Goal: Transaction & Acquisition: Purchase product/service

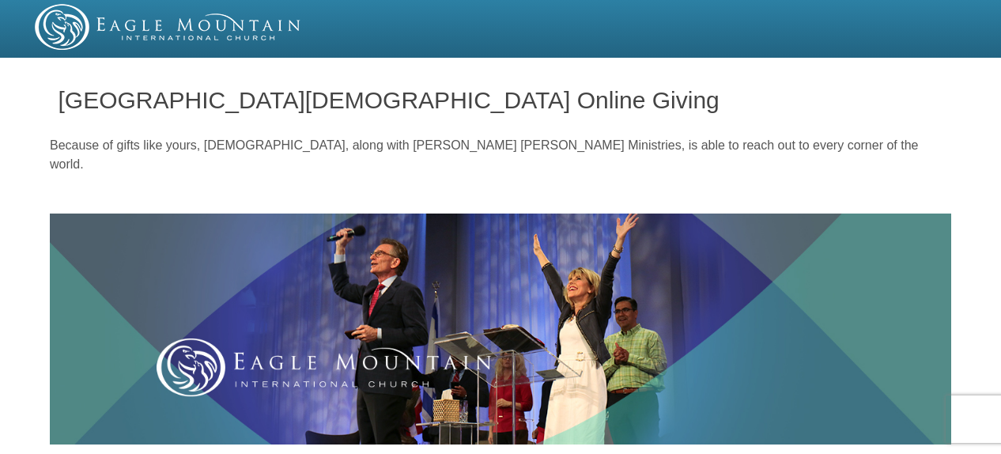
scroll to position [629, 0]
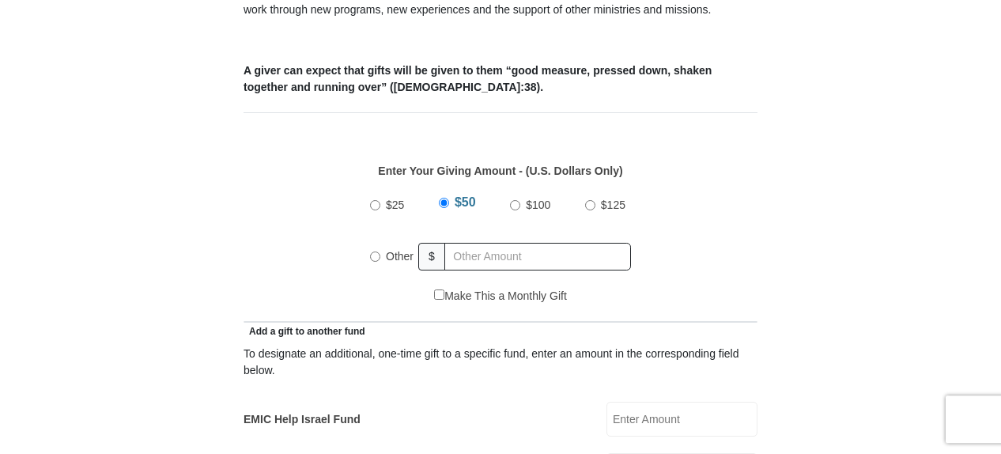
click at [375, 251] on input "Other" at bounding box center [375, 256] width 10 height 10
radio input "true"
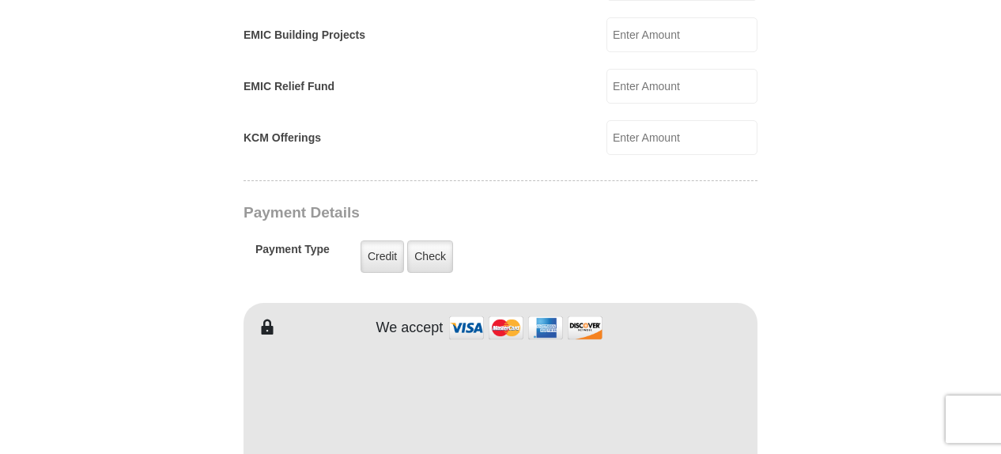
scroll to position [1123, 0]
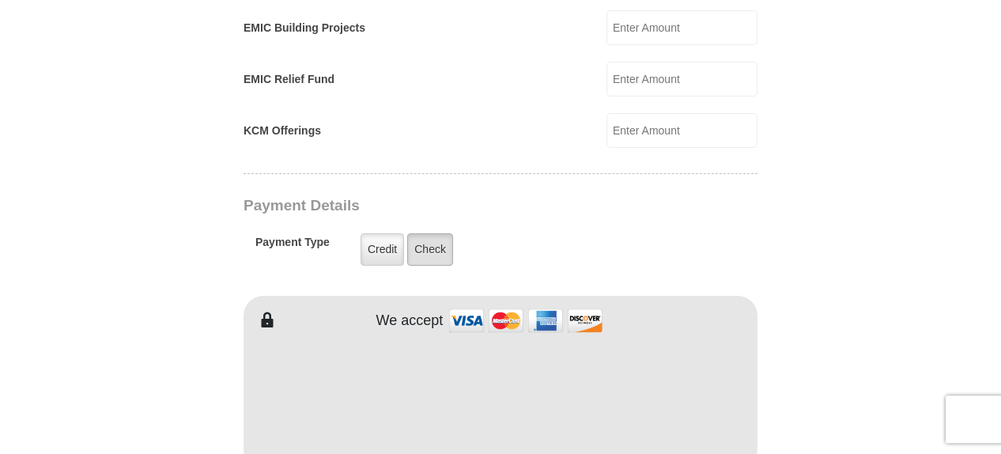
type input "200.00"
click at [437, 233] on label "Check" at bounding box center [430, 249] width 46 height 32
click at [0, 0] on input "Check" at bounding box center [0, 0] width 0 height 0
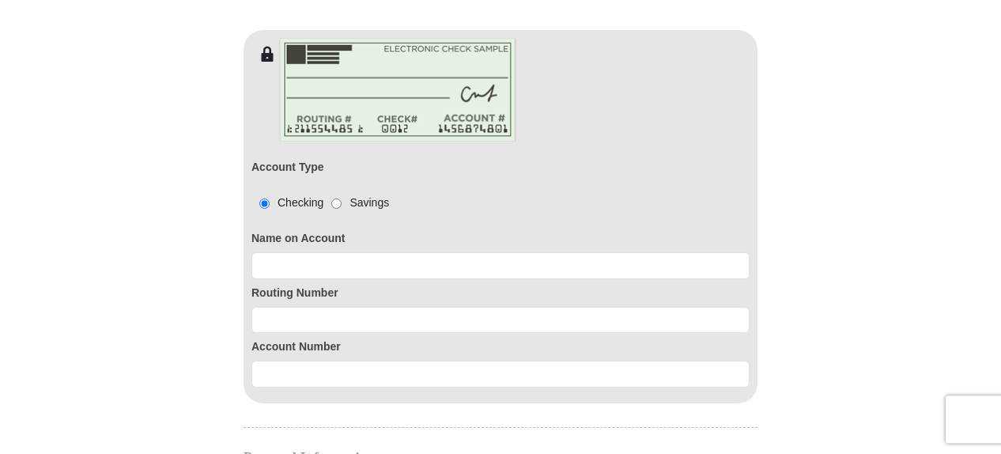
scroll to position [1428, 0]
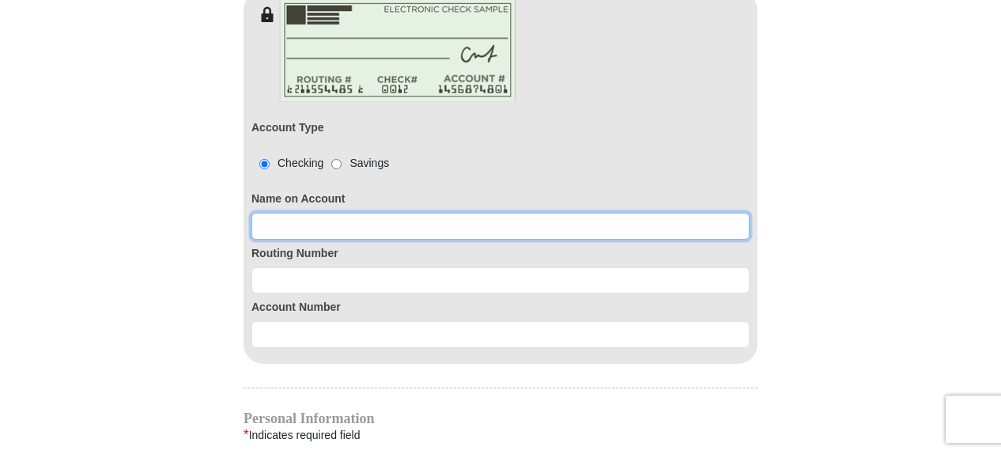
click at [274, 213] on input at bounding box center [500, 226] width 498 height 27
type input "[PERSON_NAME]"
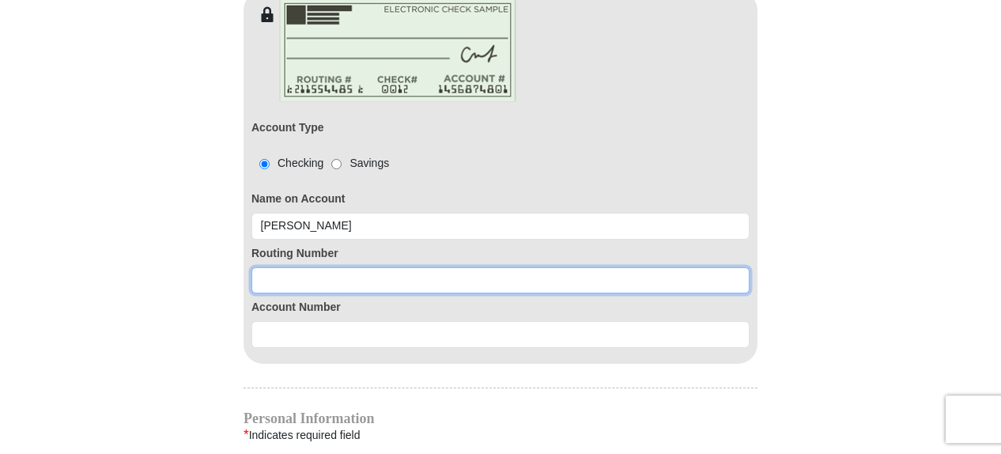
click at [290, 267] on input at bounding box center [500, 280] width 498 height 27
type input "307083911"
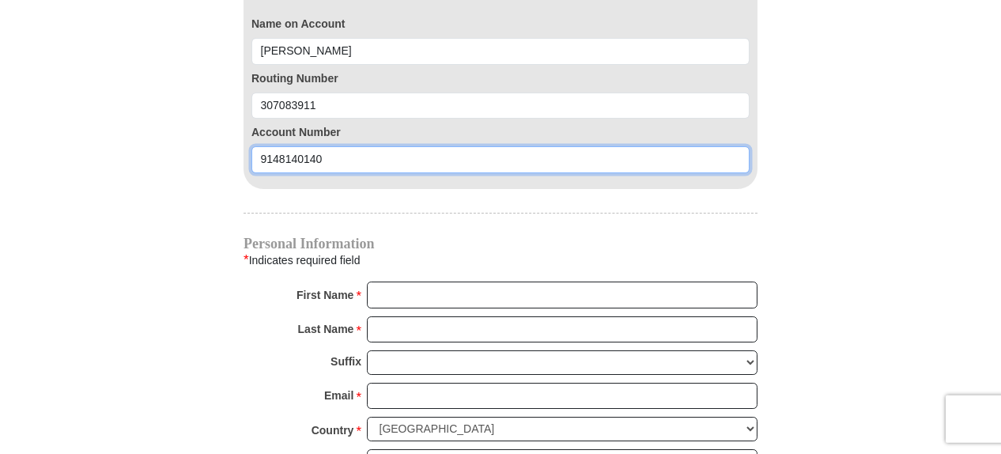
scroll to position [1607, 0]
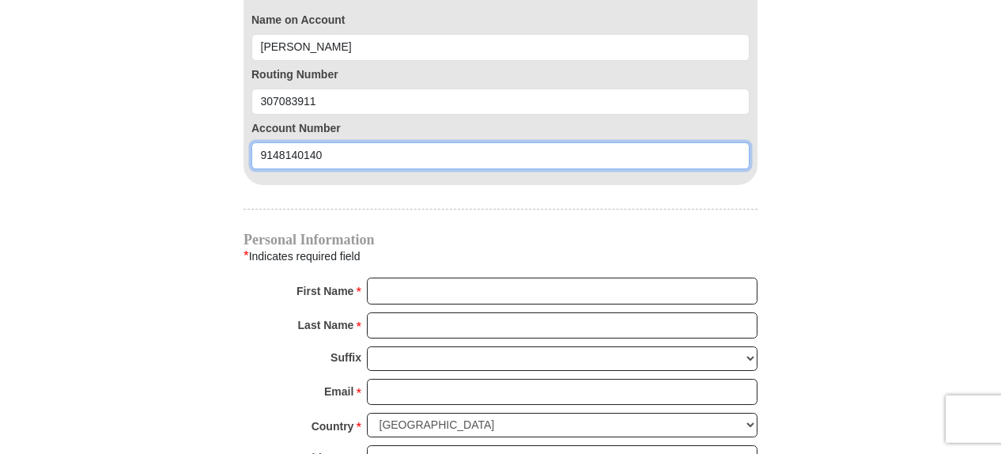
type input "9148140140"
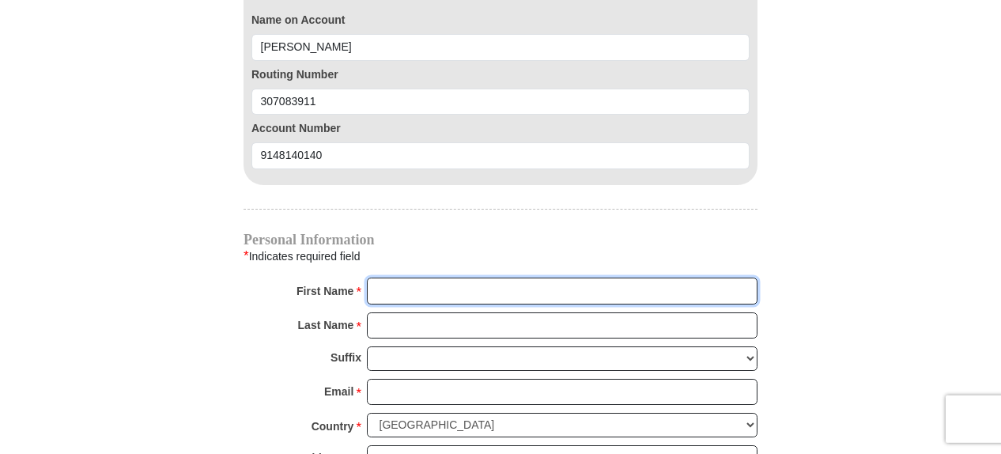
click at [393, 278] on input "First Name *" at bounding box center [562, 291] width 391 height 27
type input "[PERSON_NAME]"
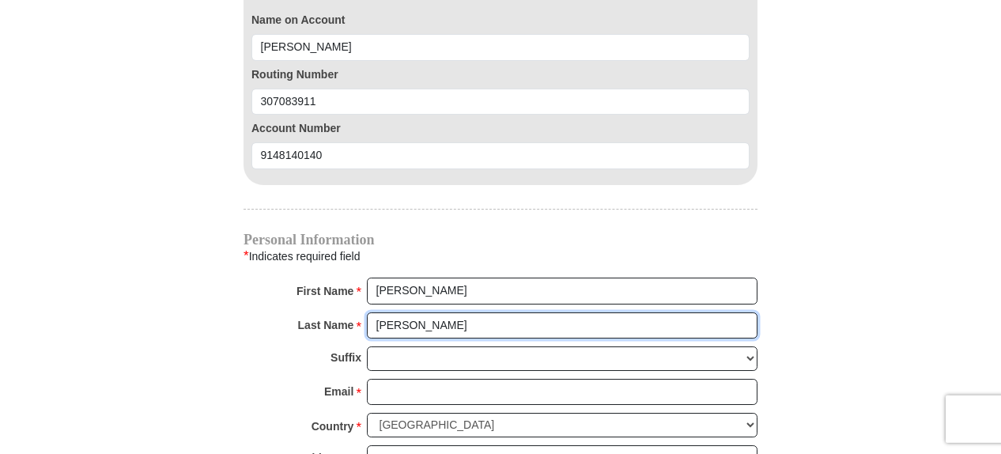
type input "[PERSON_NAME]"
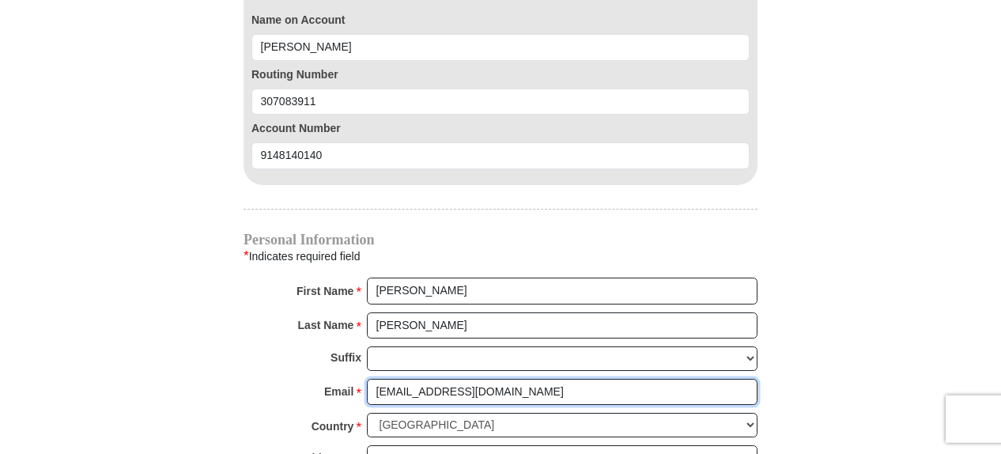
type input "[EMAIL_ADDRESS][DOMAIN_NAME]"
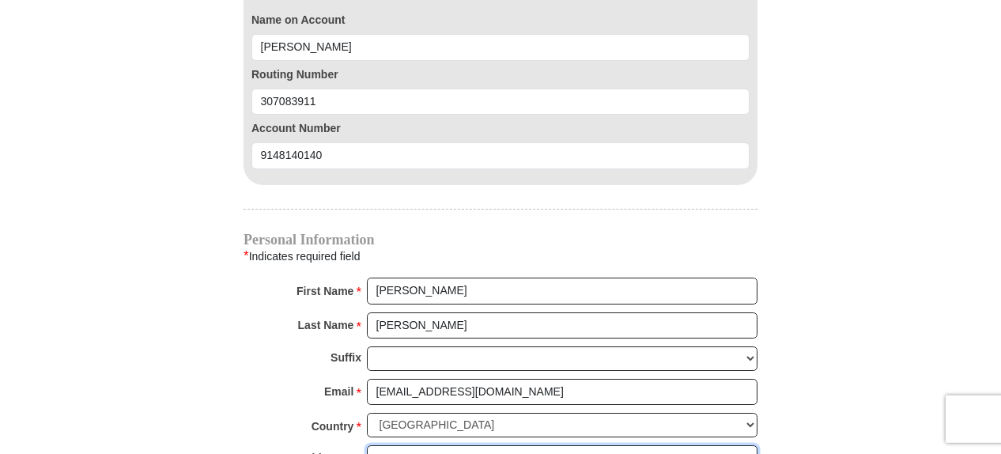
type input "PO Box 487"
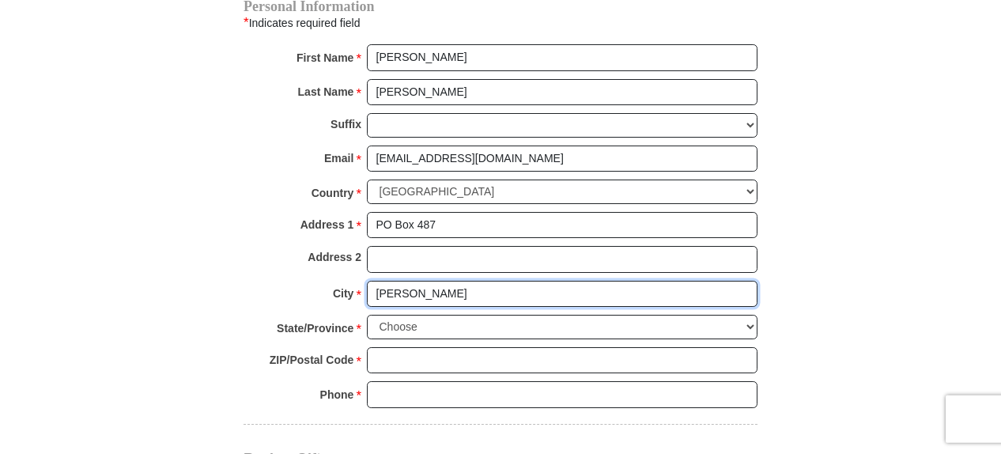
type input "[PERSON_NAME]"
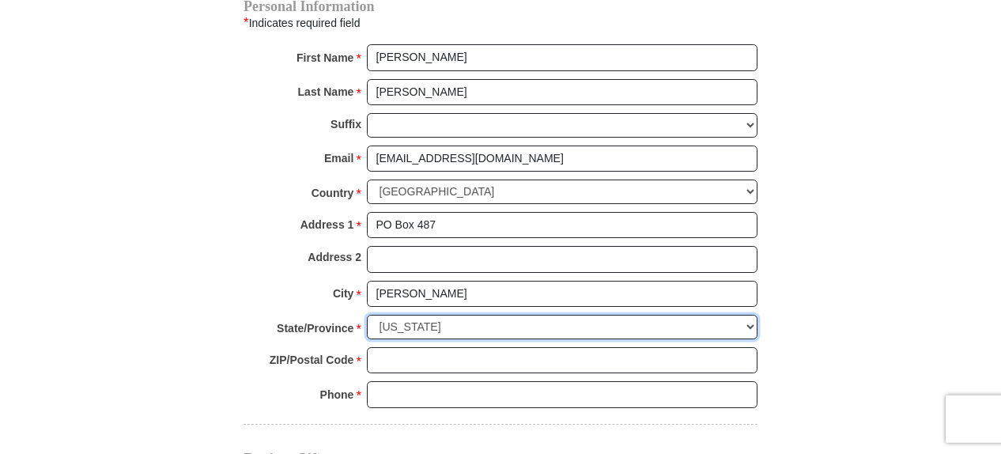
click at [367, 315] on select "Choose [US_STATE] [US_STATE] [US_STATE] [US_STATE] [US_STATE] Armed Forces Amer…" at bounding box center [562, 327] width 391 height 25
click at [750, 315] on select "Choose [US_STATE] [US_STATE] [US_STATE] [US_STATE] [US_STATE] Armed Forces Amer…" at bounding box center [562, 327] width 391 height 25
click at [367, 315] on select "Choose [US_STATE] [US_STATE] [US_STATE] [US_STATE] [US_STATE] Armed Forces Amer…" at bounding box center [562, 327] width 391 height 25
select select "NM"
click option "[US_STATE]" at bounding box center [0, 0] width 0 height 0
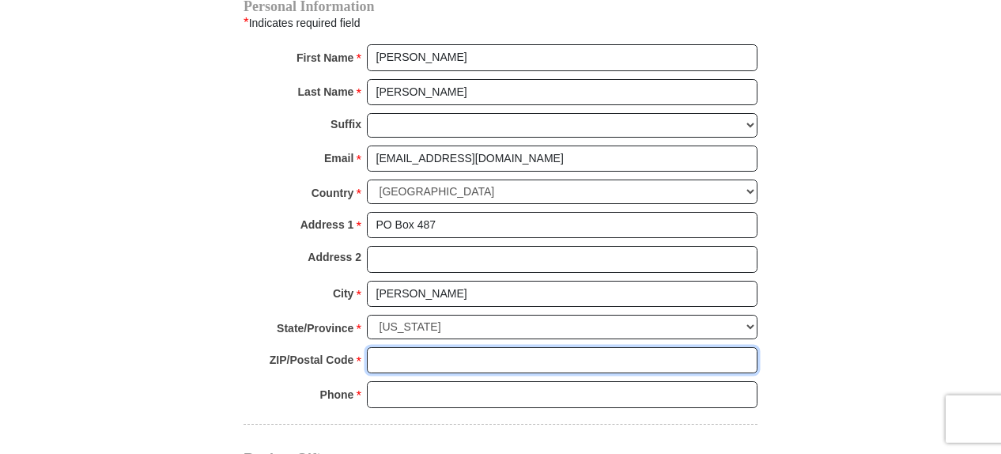
click at [385, 347] on input "ZIP/Postal Code *" at bounding box center [562, 360] width 391 height 27
type input "87032-0487"
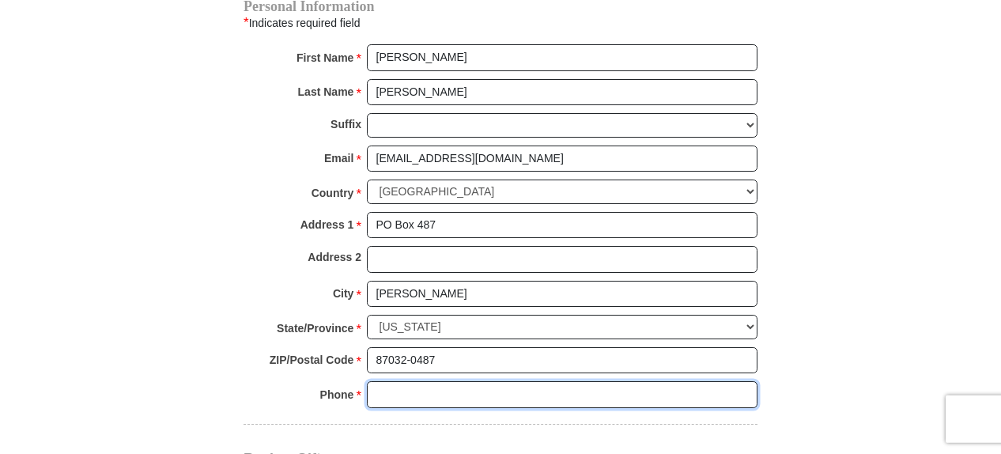
click at [386, 381] on input "Phone * *" at bounding box center [562, 394] width 391 height 27
type input "5054146920"
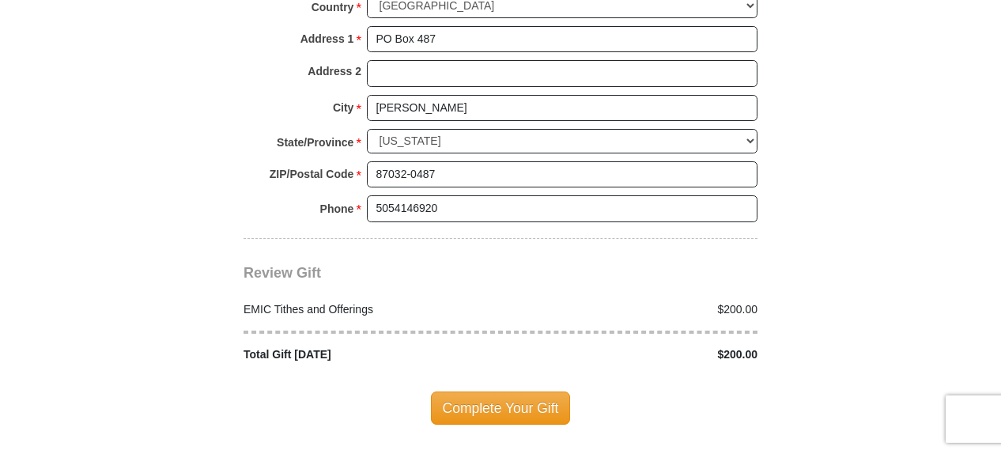
scroll to position [2062, 0]
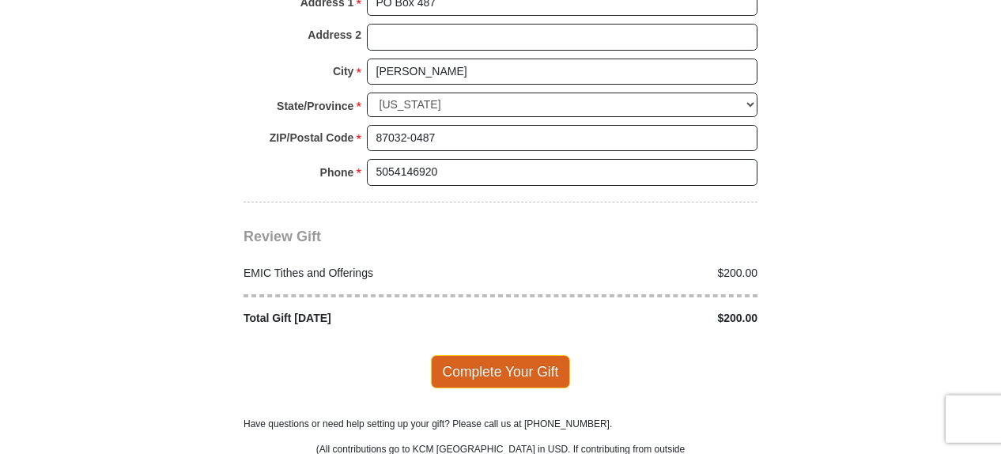
click at [505, 355] on span "Complete Your Gift" at bounding box center [501, 371] width 140 height 33
